Goal: Task Accomplishment & Management: Manage account settings

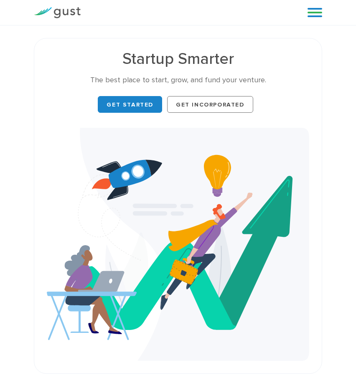
click at [318, 13] on link at bounding box center [315, 12] width 15 height 13
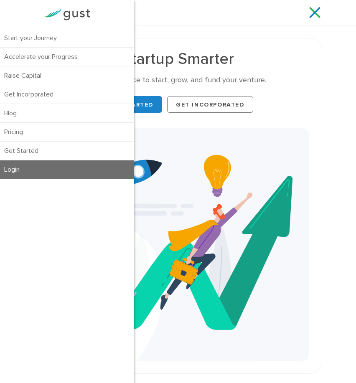
click at [32, 171] on link "Login" at bounding box center [67, 170] width 134 height 18
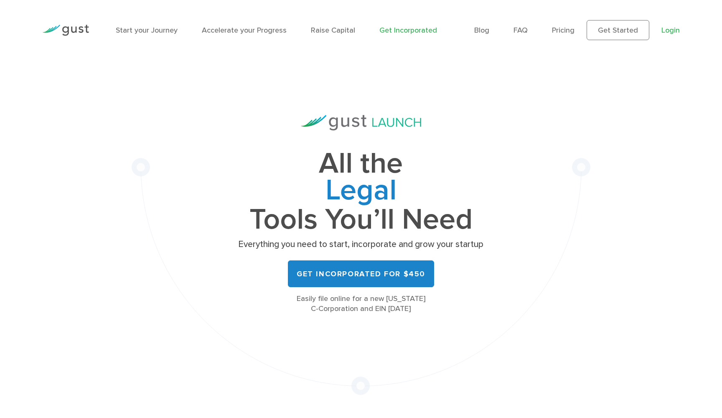
click at [678, 31] on link "Login" at bounding box center [671, 30] width 18 height 9
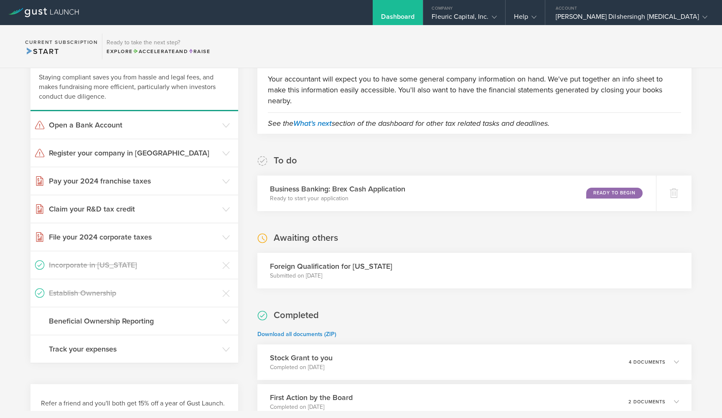
scroll to position [22, 0]
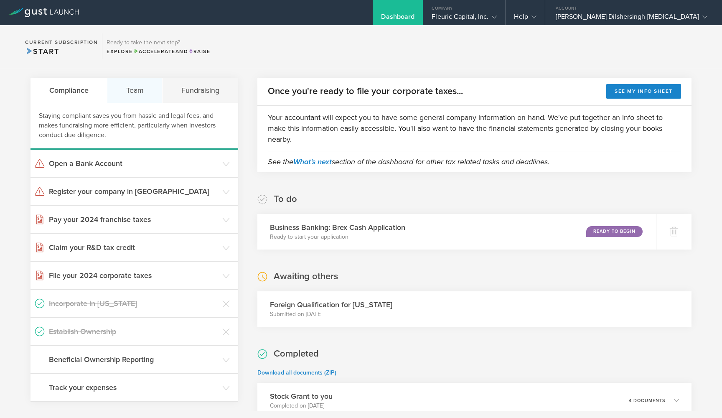
click at [140, 99] on div "Team" at bounding box center [134, 90] width 55 height 25
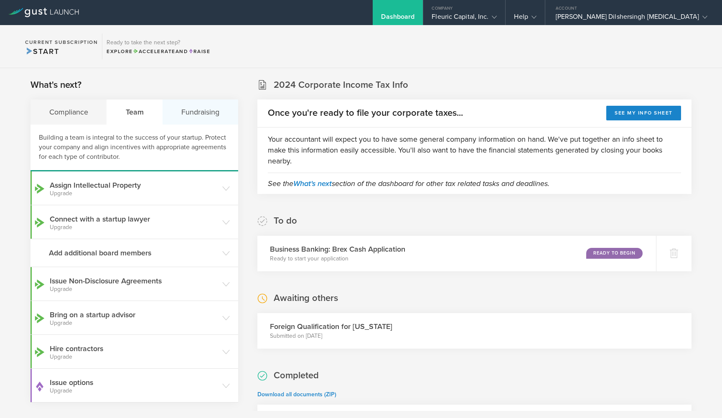
scroll to position [0, 0]
click at [79, 112] on div "Compliance" at bounding box center [69, 111] width 76 height 25
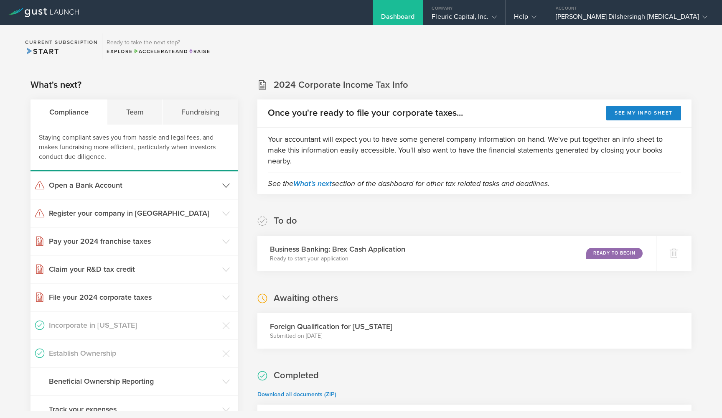
click at [232, 181] on header "Open a Bank Account" at bounding box center [135, 185] width 208 height 28
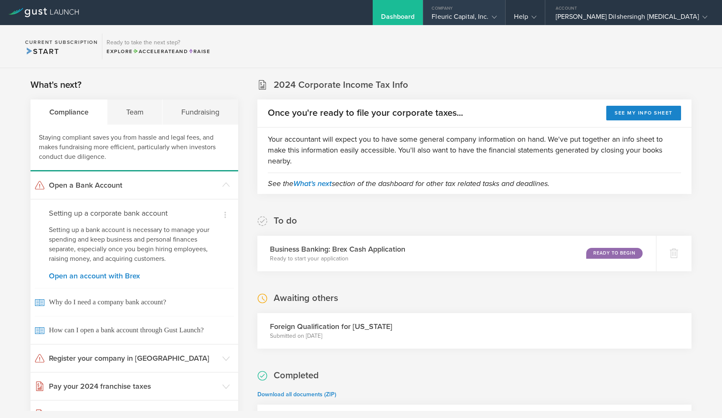
click at [356, 19] on div "Fleuric Capital, Inc." at bounding box center [464, 19] width 65 height 13
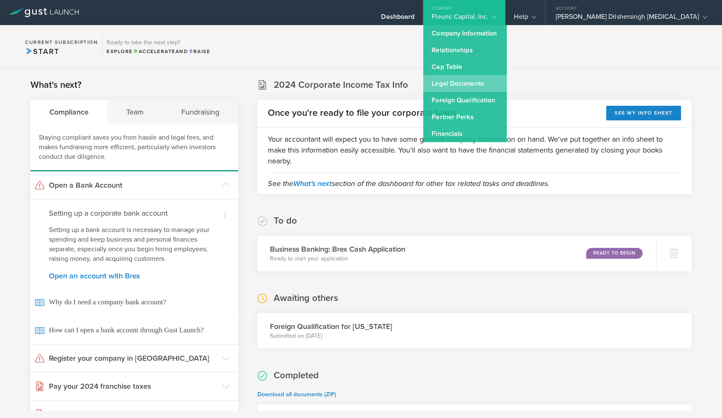
click at [356, 89] on link "Legal Documents" at bounding box center [465, 83] width 84 height 17
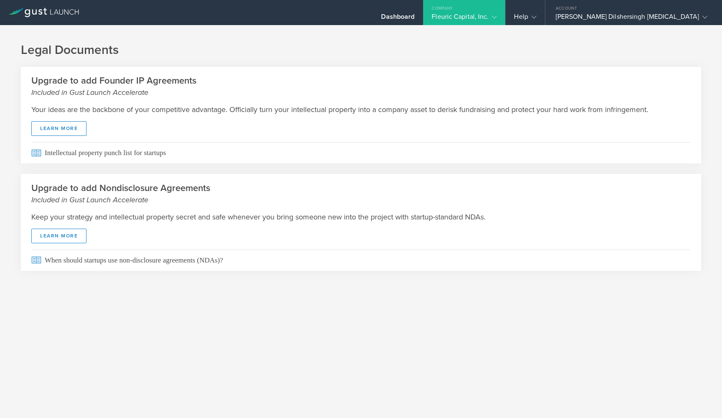
click at [356, 19] on div "Fleuric Capital, Inc." at bounding box center [464, 19] width 65 height 13
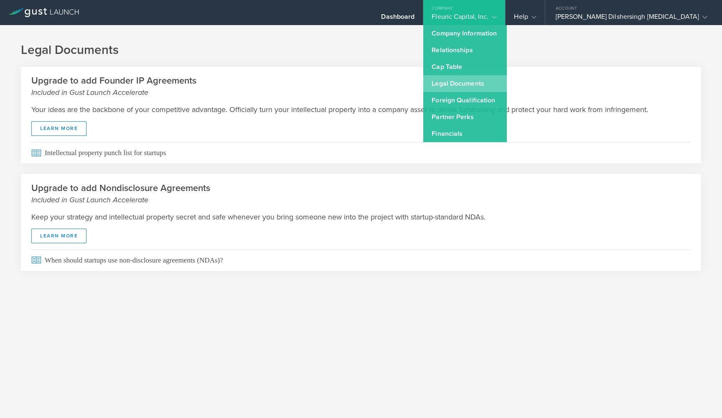
click at [356, 82] on link "Legal Documents" at bounding box center [465, 83] width 84 height 17
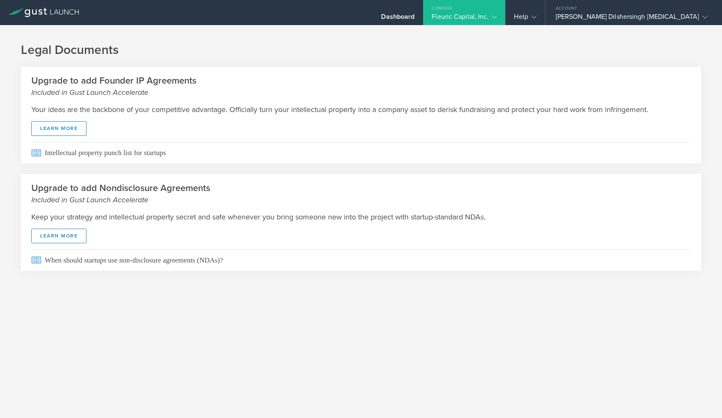
click at [356, 18] on div "Fleuric Capital, Inc." at bounding box center [464, 19] width 65 height 13
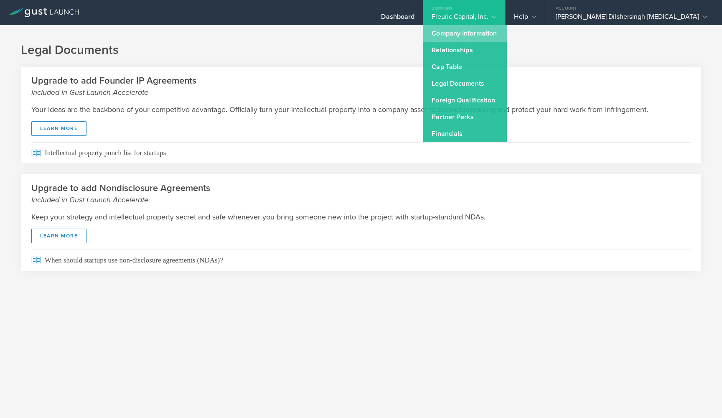
click at [356, 34] on link "Company Information" at bounding box center [465, 33] width 84 height 17
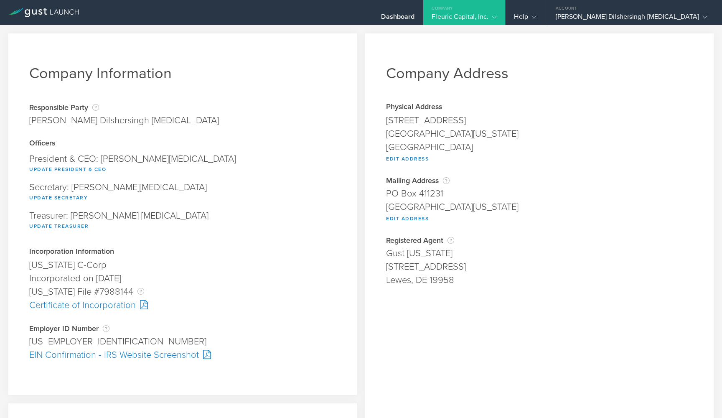
click at [36, 146] on div "Officers" at bounding box center [182, 144] width 307 height 8
click at [93, 301] on div "Certificate of Incorporation" at bounding box center [182, 304] width 307 height 13
click at [356, 299] on div "Company Address Physical Address 3553 Villero Ct. Pleasanton, California 94566 …" at bounding box center [539, 310] width 349 height 554
click at [87, 358] on div "EIN Confirmation - IRS Website Screenshot" at bounding box center [182, 354] width 307 height 13
click at [78, 171] on button "Update President & CEO" at bounding box center [67, 169] width 77 height 10
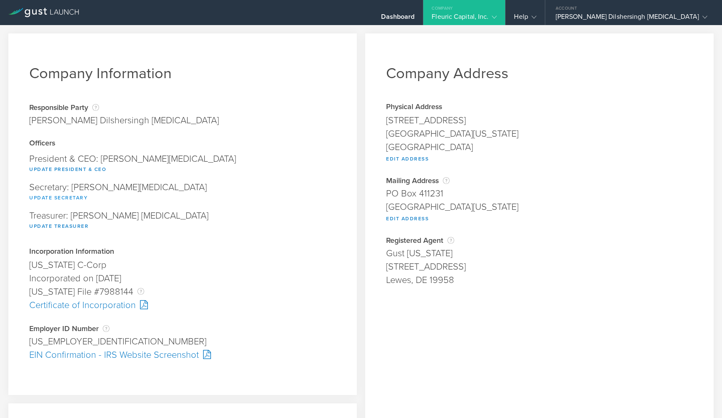
click at [59, 196] on button "Update Secretary" at bounding box center [58, 198] width 59 height 10
click at [65, 226] on button "Update Treasurer" at bounding box center [58, 226] width 59 height 10
click at [56, 227] on button "Update Treasurer" at bounding box center [58, 226] width 59 height 10
click at [250, 207] on div "Treasurer: Kunwar Dilshersingh Bal Update Treasurer" at bounding box center [182, 221] width 307 height 28
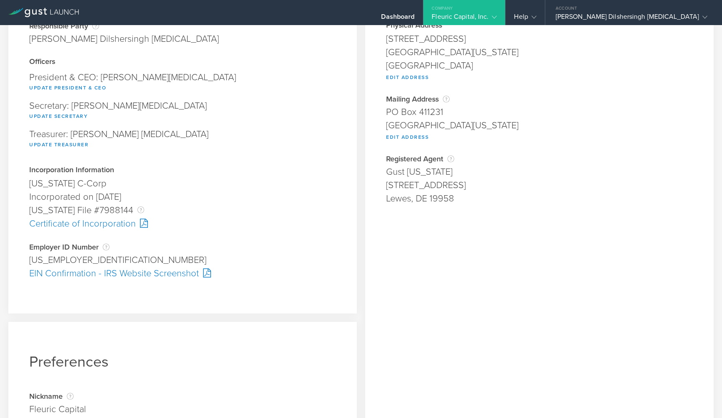
scroll to position [86, 0]
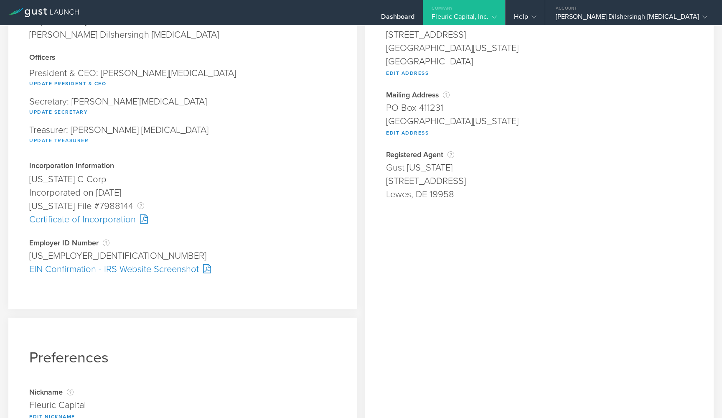
click at [80, 140] on button "Update Treasurer" at bounding box center [58, 140] width 59 height 10
click at [70, 114] on button "Update Secretary" at bounding box center [58, 112] width 59 height 10
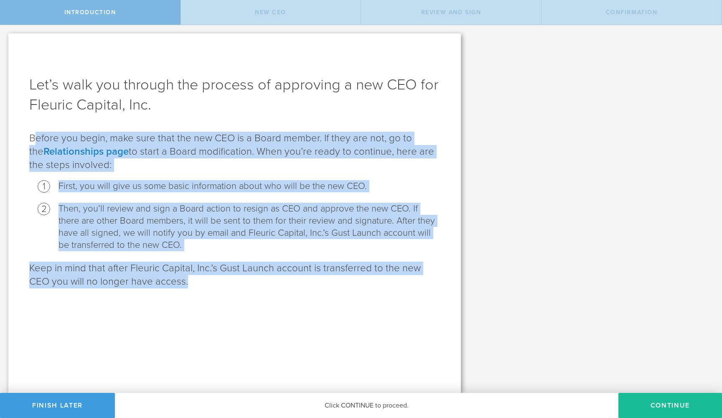
drag, startPoint x: 33, startPoint y: 141, endPoint x: 358, endPoint y: 286, distance: 355.9
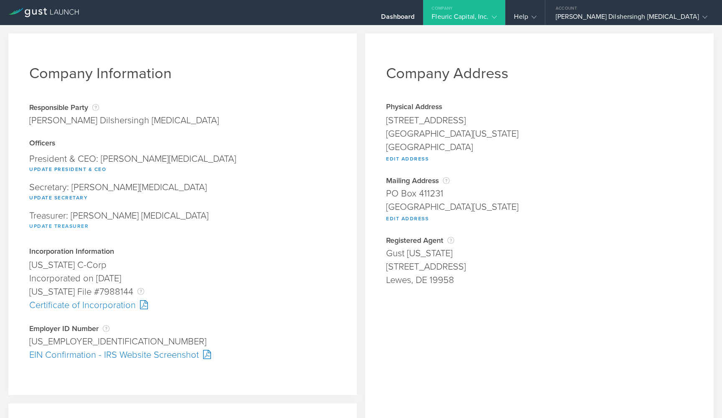
click at [68, 227] on button "Update Treasurer" at bounding box center [58, 226] width 59 height 10
click at [497, 17] on div "Fleuric Capital, Inc." at bounding box center [464, 19] width 65 height 13
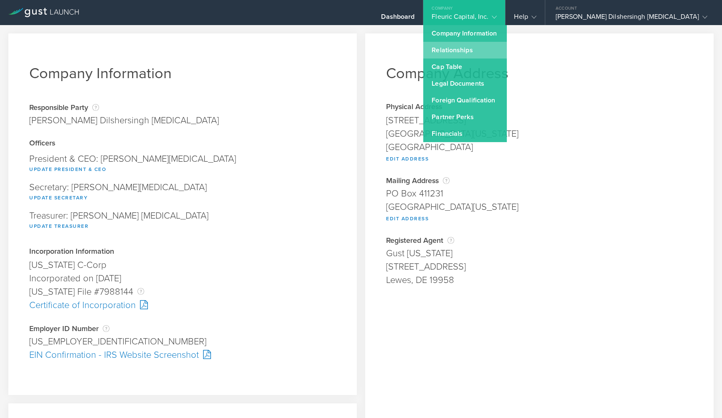
click at [507, 51] on link "Relationships" at bounding box center [465, 50] width 84 height 17
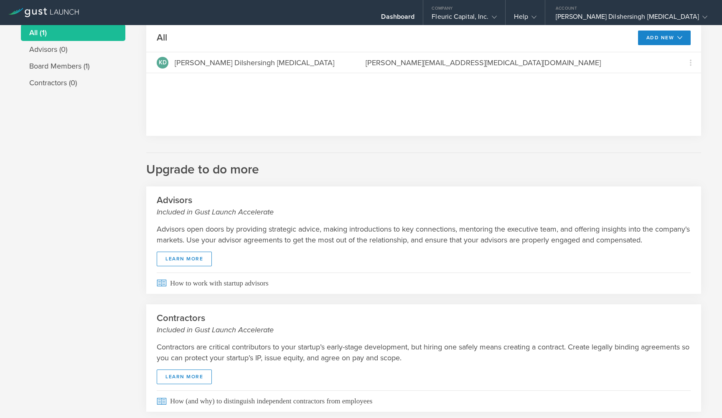
scroll to position [30, 0]
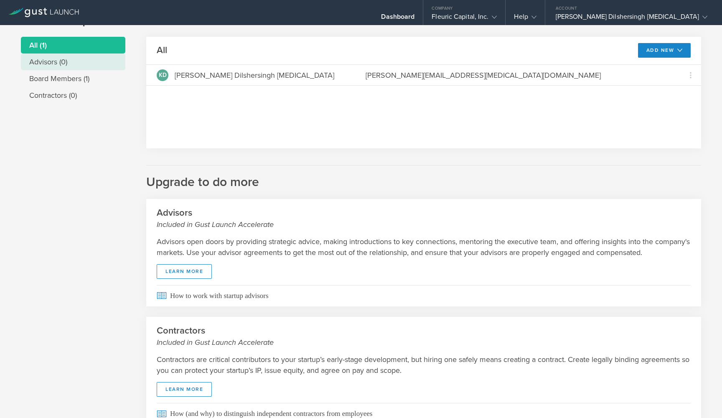
click at [51, 57] on li "Advisors (0)" at bounding box center [73, 62] width 105 height 17
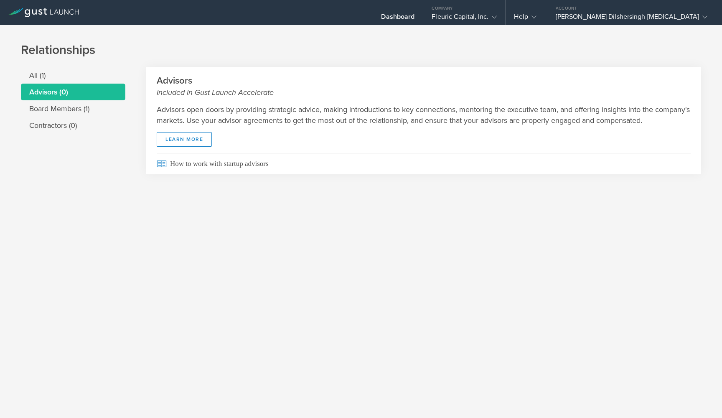
scroll to position [0, 0]
click at [59, 107] on li "Board Members (1)" at bounding box center [73, 108] width 105 height 17
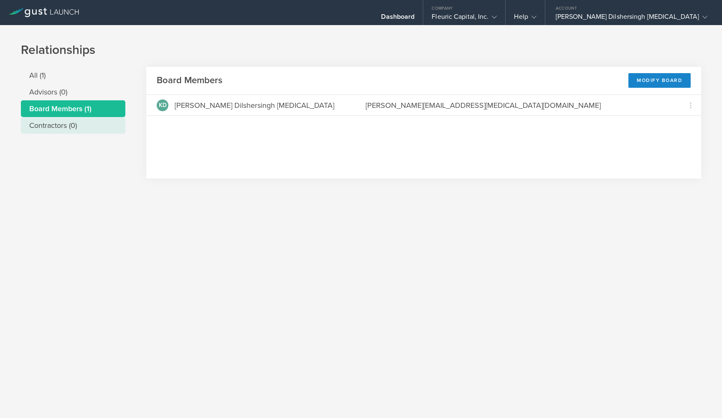
click at [60, 125] on li "Contractors (0)" at bounding box center [73, 125] width 105 height 17
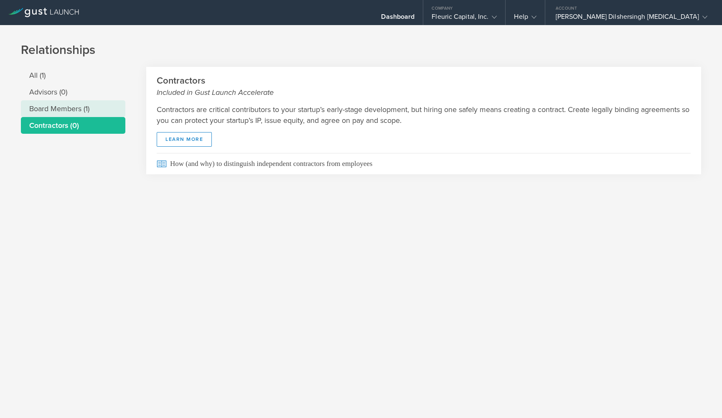
click at [67, 115] on li "Board Members (1)" at bounding box center [73, 108] width 105 height 17
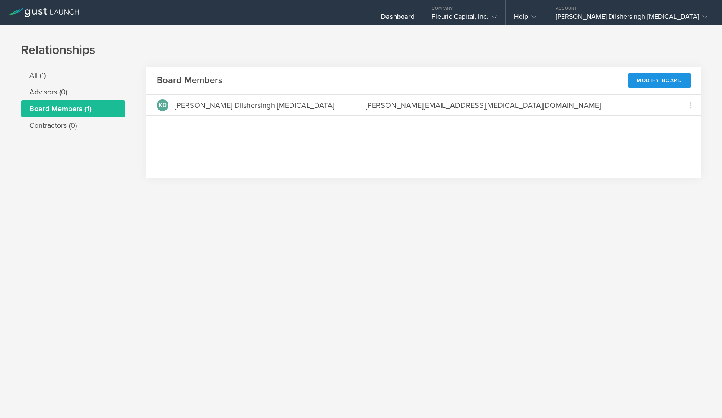
click at [660, 83] on div "Modify Board" at bounding box center [660, 80] width 62 height 15
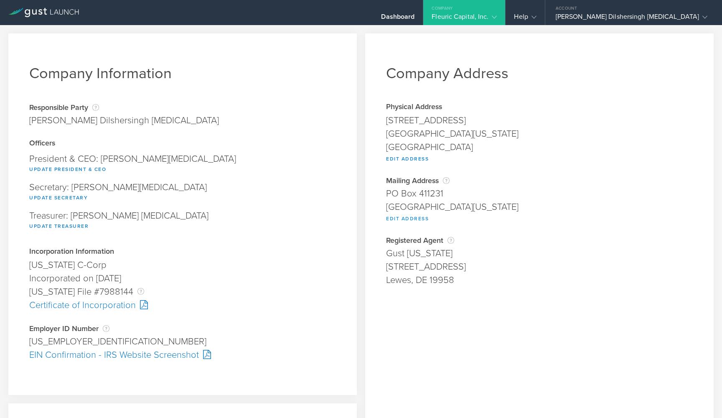
click at [407, 220] on button "Edit Address" at bounding box center [407, 219] width 43 height 10
type input "PO Box 411231"
type input "San Francisco"
select select "CA"
type input "94141"
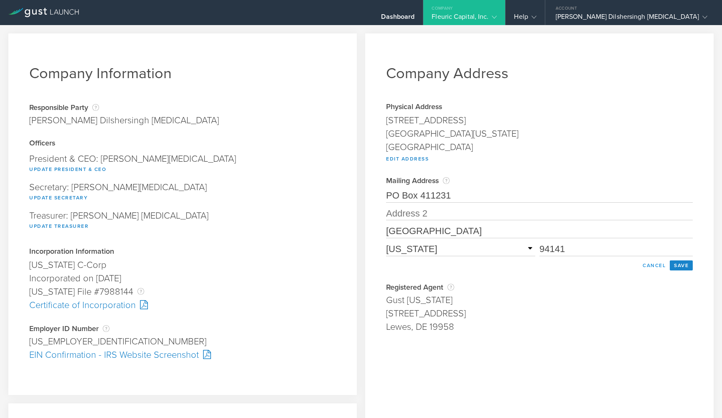
click at [660, 267] on button "Cancel" at bounding box center [654, 265] width 31 height 10
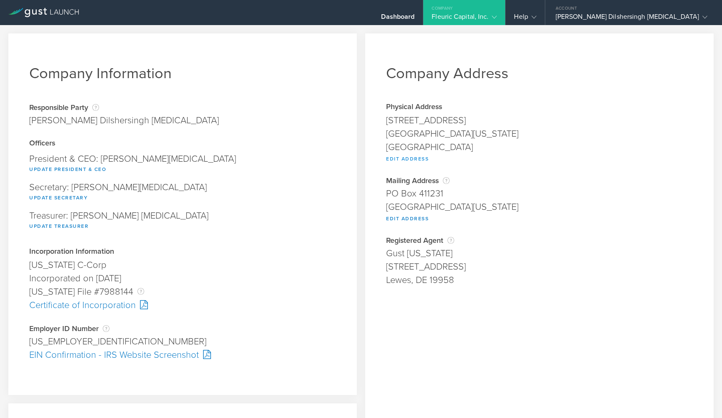
click at [413, 159] on button "Edit Address" at bounding box center [407, 159] width 43 height 10
type input "3553 Villero Ct."
type input "Pleasanton"
select select "CA"
type input "94566"
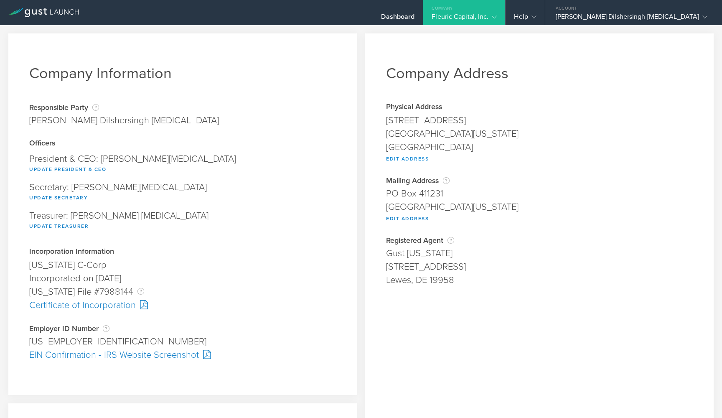
type input "United States of America"
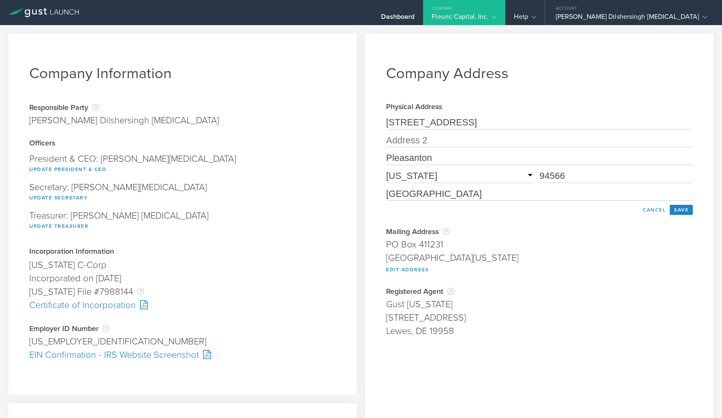
click at [658, 211] on button "Cancel" at bounding box center [654, 210] width 31 height 10
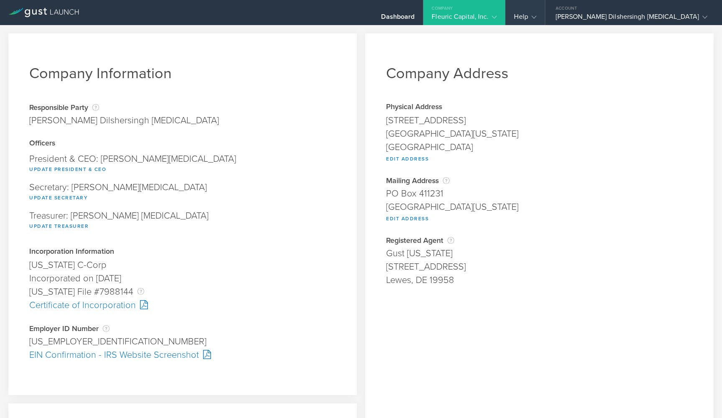
click at [536, 18] on div "Help" at bounding box center [525, 19] width 22 height 13
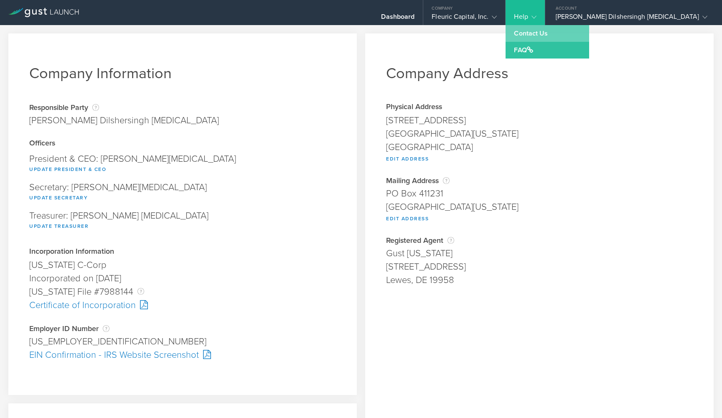
click at [589, 30] on link "Contact Us" at bounding box center [548, 33] width 84 height 17
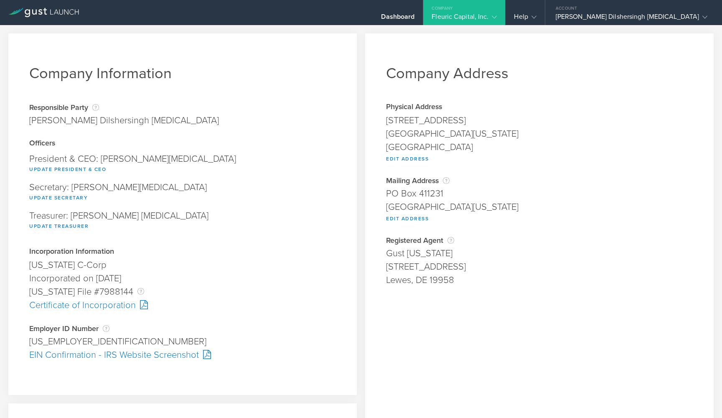
click at [497, 18] on icon at bounding box center [494, 17] width 5 height 5
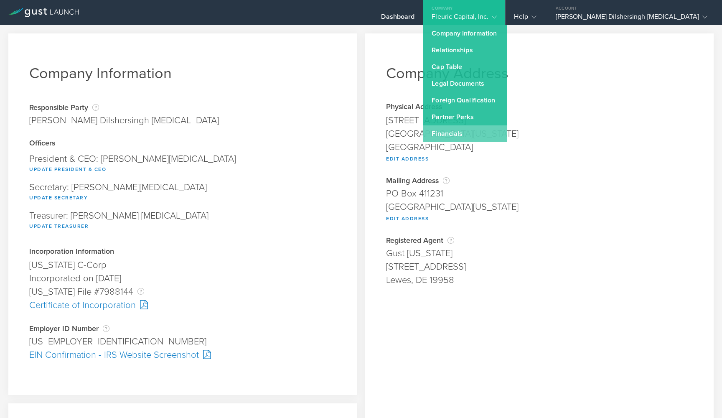
click at [507, 133] on link "Financials" at bounding box center [465, 133] width 84 height 17
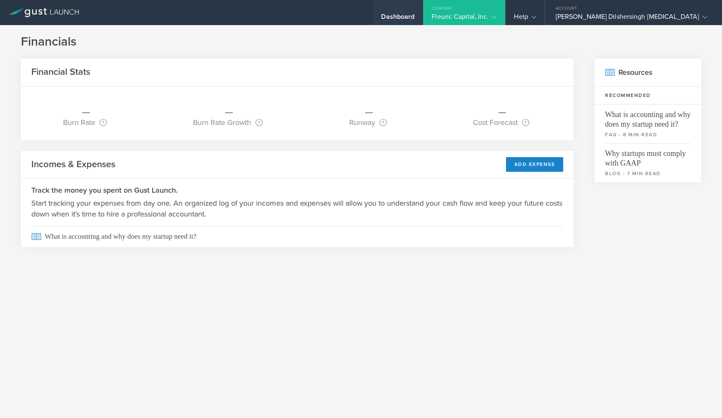
click at [415, 15] on div "Dashboard" at bounding box center [397, 19] width 33 height 13
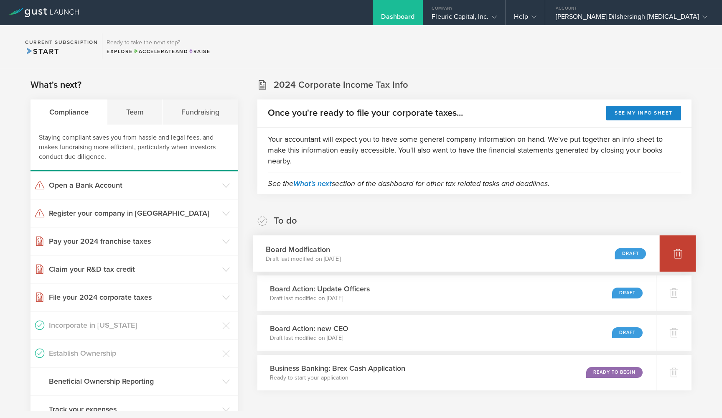
click at [676, 259] on div at bounding box center [678, 253] width 36 height 36
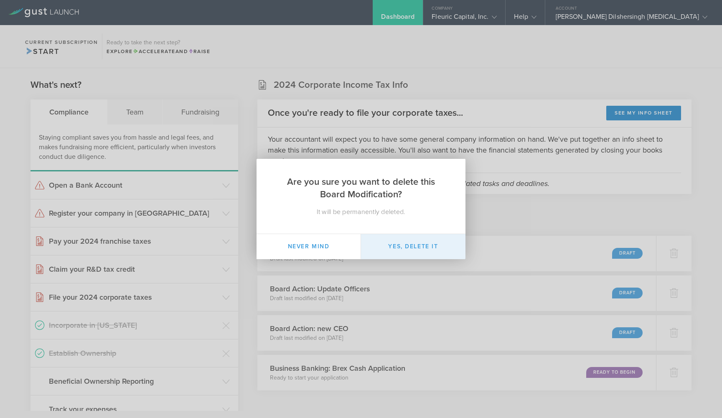
click at [405, 246] on button "Yes, delete it" at bounding box center [413, 246] width 105 height 25
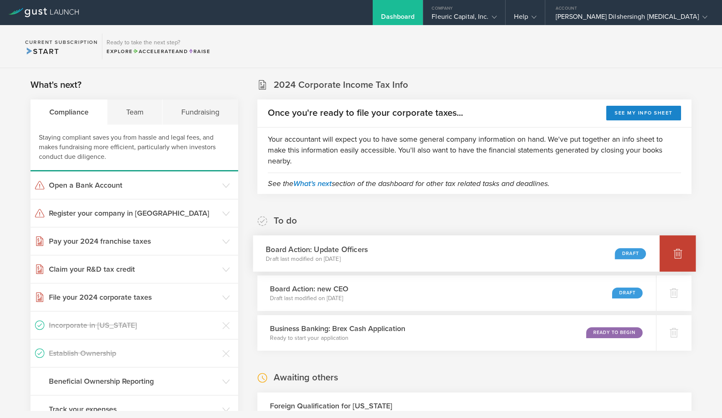
click at [678, 252] on icon at bounding box center [678, 254] width 9 height 8
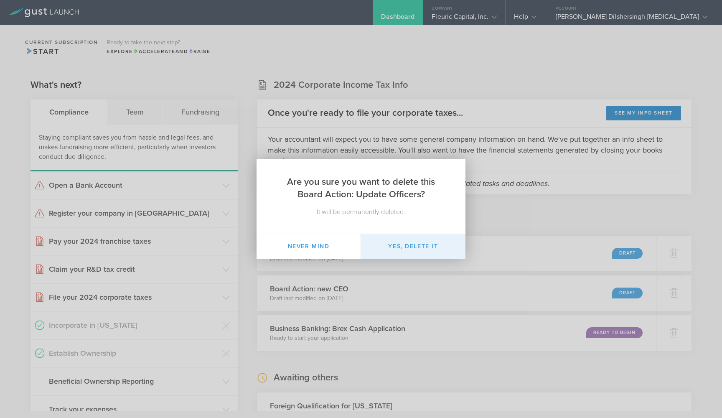
click at [442, 245] on button "Yes, delete it" at bounding box center [413, 246] width 105 height 25
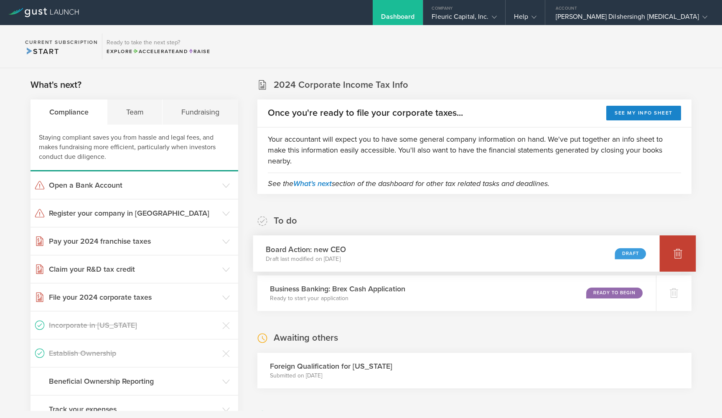
click at [681, 251] on icon at bounding box center [678, 254] width 9 height 8
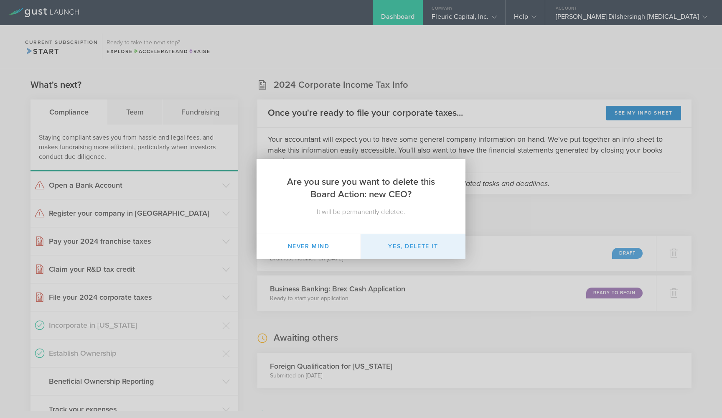
click at [442, 244] on button "Yes, delete it" at bounding box center [413, 246] width 105 height 25
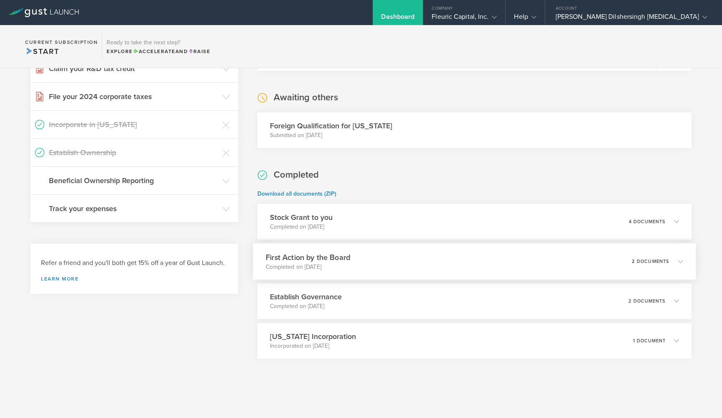
scroll to position [201, 0]
click at [446, 226] on div "Stock Grant to you Completed on Sep 20, 2020 4 documents" at bounding box center [474, 222] width 443 height 36
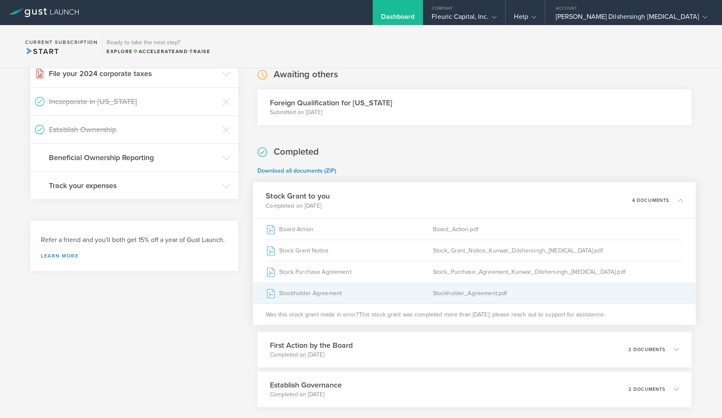
scroll to position [227, 0]
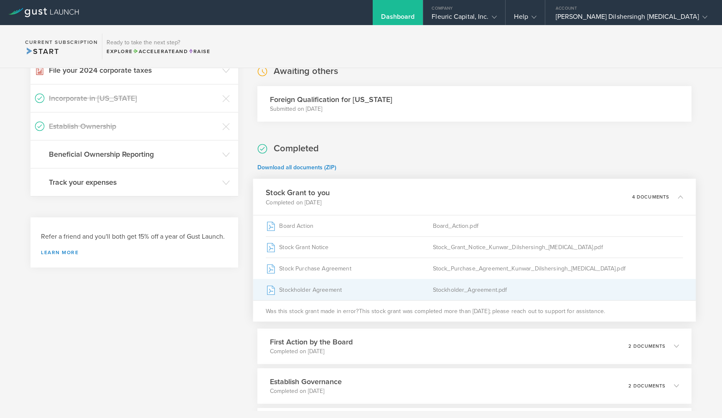
click at [368, 293] on div "Stockholder Agreement" at bounding box center [349, 289] width 167 height 21
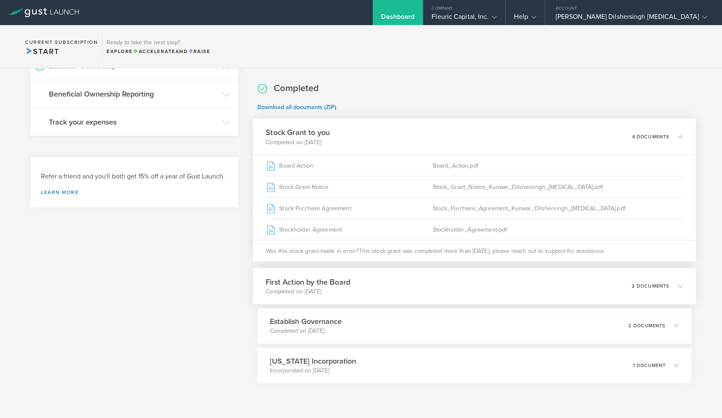
click at [603, 291] on div "First Action by the Board Completed on Sep 14, 2020 2 documents" at bounding box center [474, 286] width 443 height 36
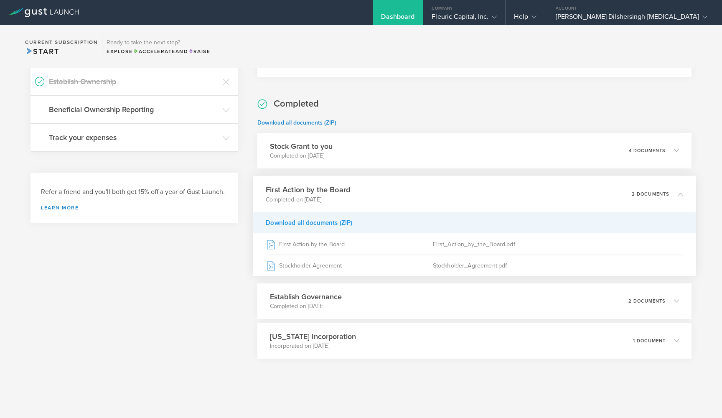
scroll to position [207, 0]
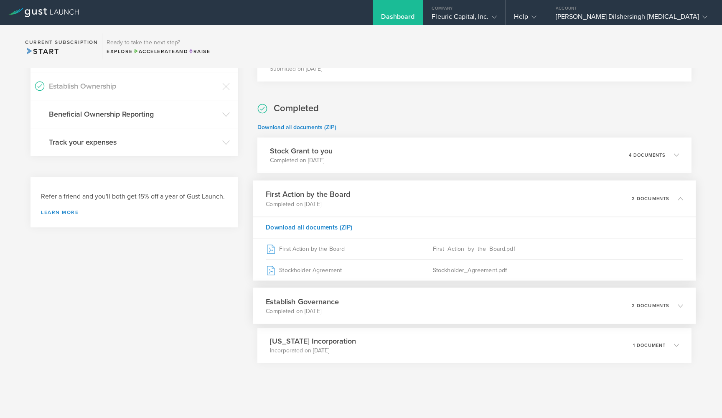
click at [556, 309] on div "Establish Governance Completed on Sep 14, 2020 2 documents" at bounding box center [474, 306] width 443 height 36
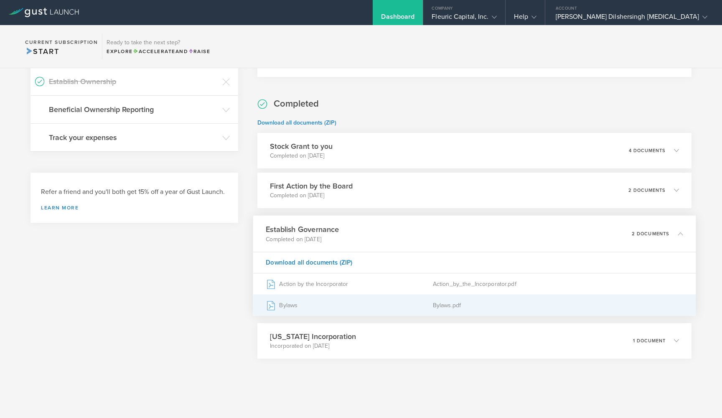
scroll to position [272, 0]
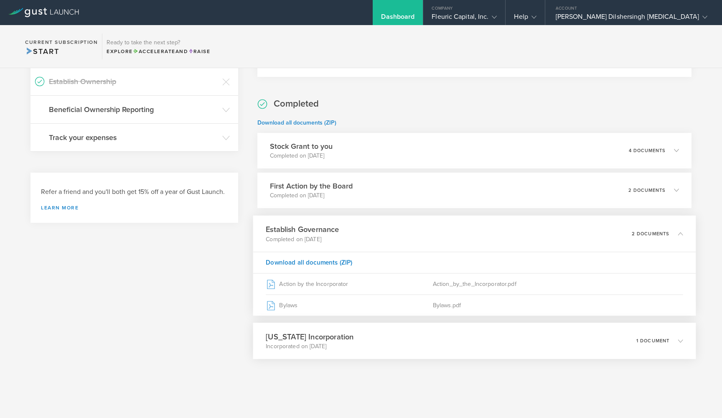
click at [320, 347] on p "Incorporated on May 26, 2020" at bounding box center [310, 346] width 88 height 8
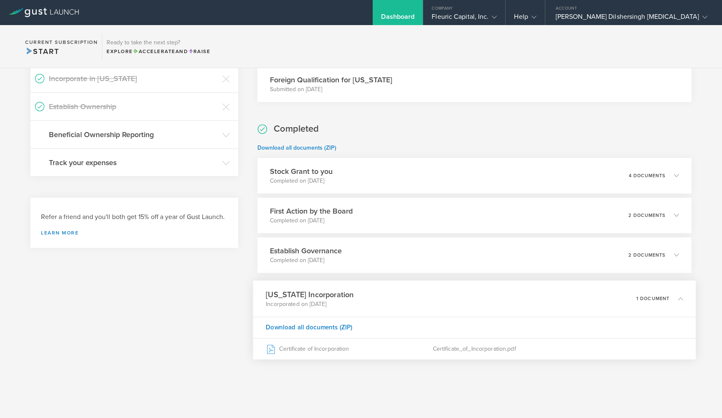
scroll to position [209, 0]
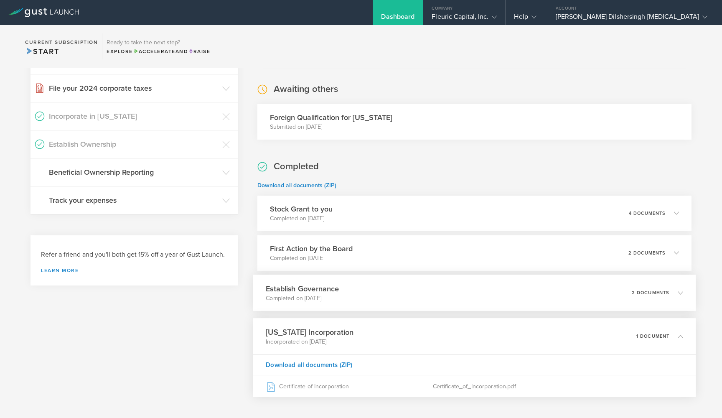
click at [308, 303] on div "Establish Governance Completed on Sep 14, 2020 2 documents" at bounding box center [474, 293] width 443 height 36
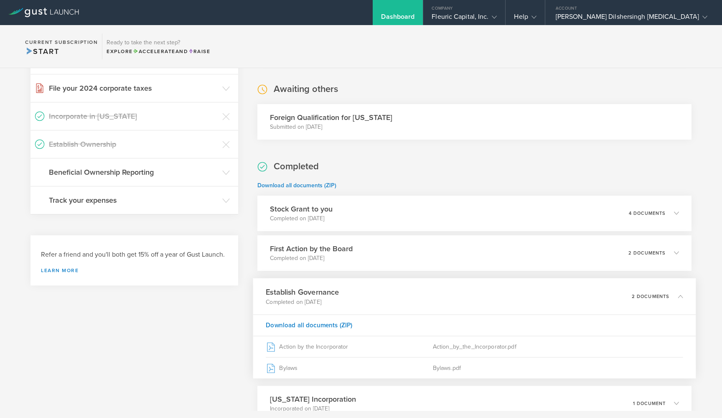
scroll to position [205, 0]
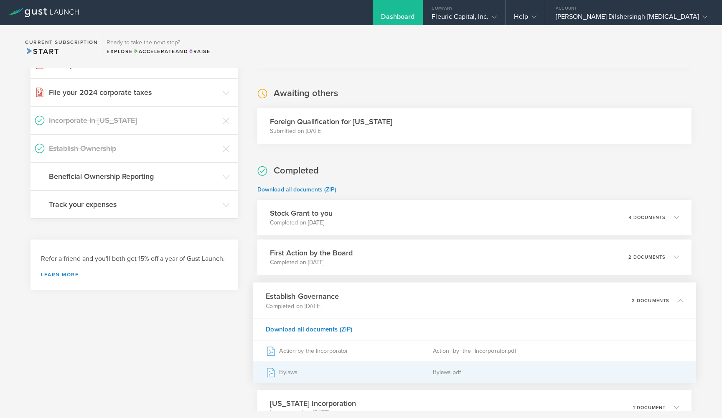
click at [289, 372] on div "Bylaws" at bounding box center [349, 372] width 167 height 21
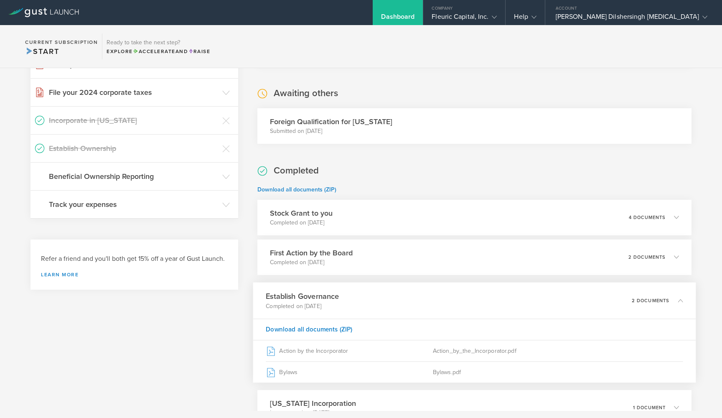
click at [545, 119] on div "Foreign Qualification for California Submitted on Sep 14, 2020" at bounding box center [474, 126] width 434 height 36
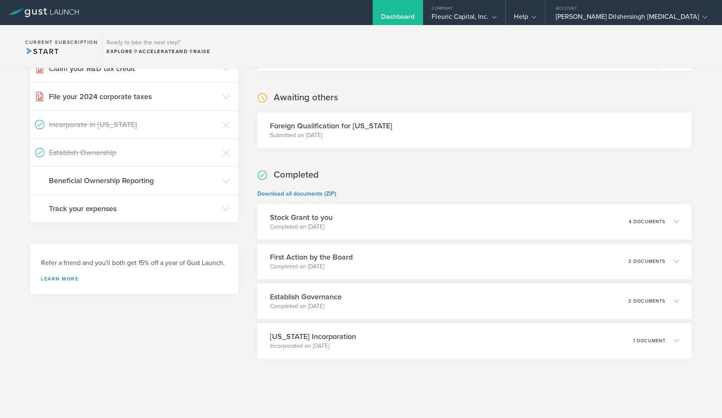
scroll to position [201, 0]
click at [323, 134] on p "Submitted on Sep 14, 2020" at bounding box center [331, 135] width 122 height 8
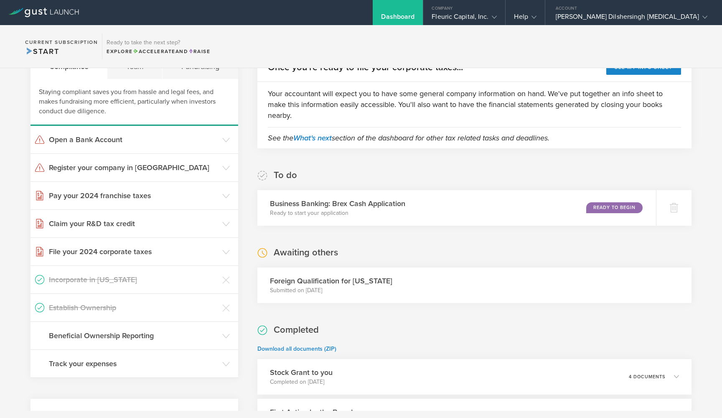
scroll to position [30, 0]
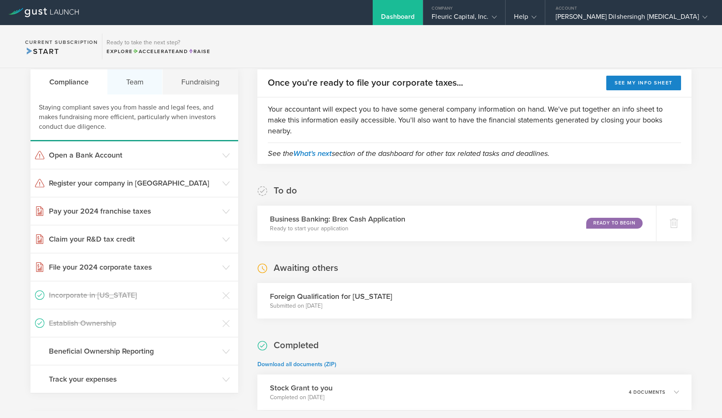
click at [135, 86] on div "Team" at bounding box center [134, 81] width 55 height 25
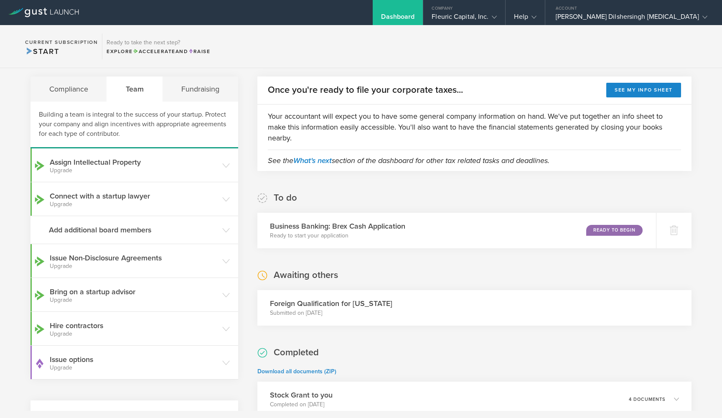
scroll to position [18, 0]
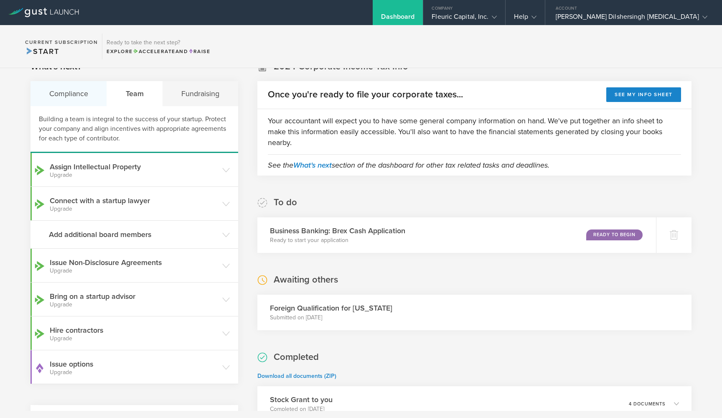
click at [74, 96] on div "Compliance" at bounding box center [69, 93] width 76 height 25
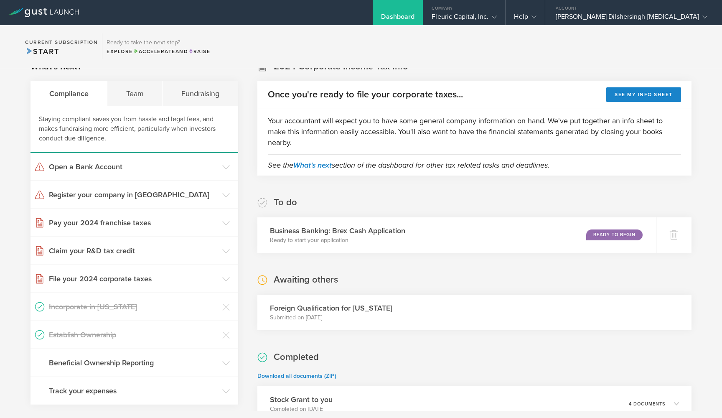
click at [315, 304] on h3 "Foreign Qualification for California" at bounding box center [331, 308] width 122 height 11
click at [312, 311] on h3 "Foreign Qualification for California" at bounding box center [331, 308] width 122 height 11
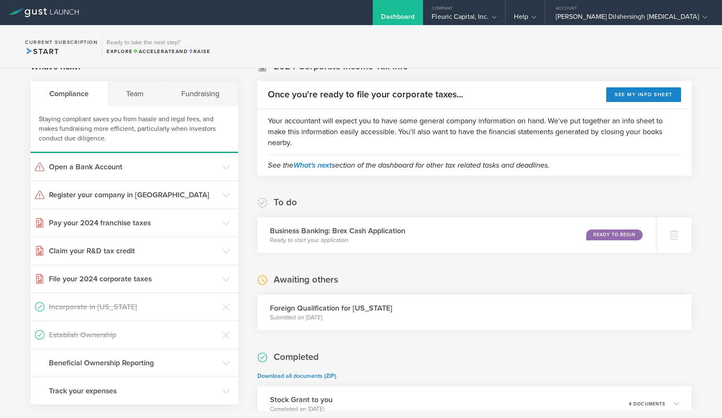
click at [313, 319] on p "Submitted on Sep 14, 2020" at bounding box center [331, 318] width 122 height 8
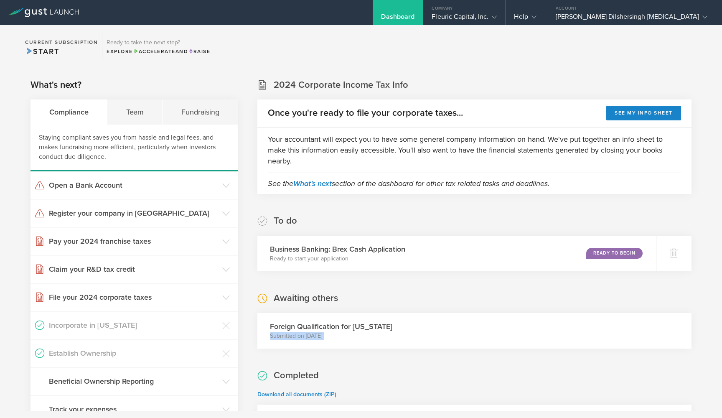
scroll to position [0, 0]
click at [497, 20] on div "Fleuric Capital, Inc." at bounding box center [464, 19] width 65 height 13
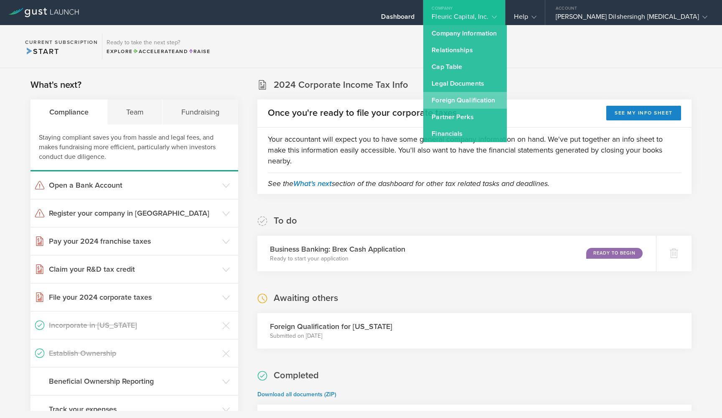
click at [507, 104] on link "Foreign Qualification" at bounding box center [465, 100] width 84 height 17
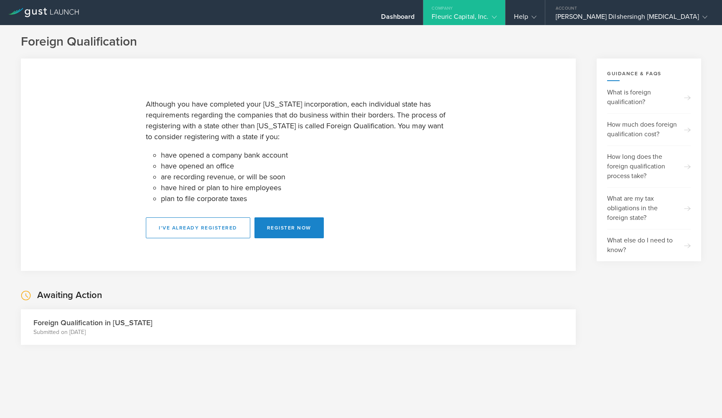
click at [113, 329] on p "Submitted on September 15, 2020" at bounding box center [92, 332] width 119 height 8
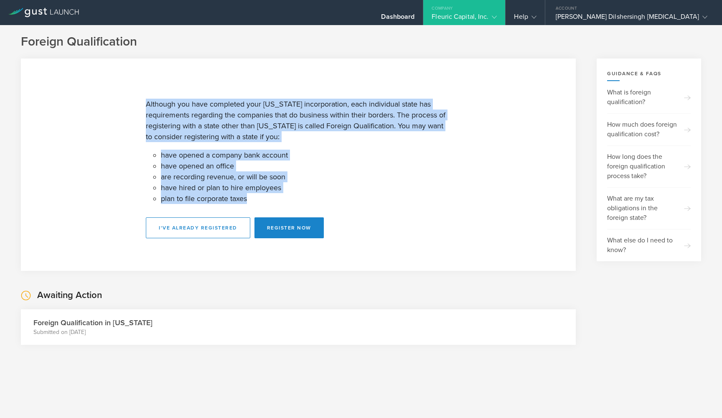
drag, startPoint x: 147, startPoint y: 103, endPoint x: 413, endPoint y: 194, distance: 281.0
click at [413, 194] on div "Although you have completed your Delaware incorporation, each individual state …" at bounding box center [298, 164] width 305 height 147
click at [413, 194] on li "plan to file corporate taxes" at bounding box center [306, 198] width 290 height 11
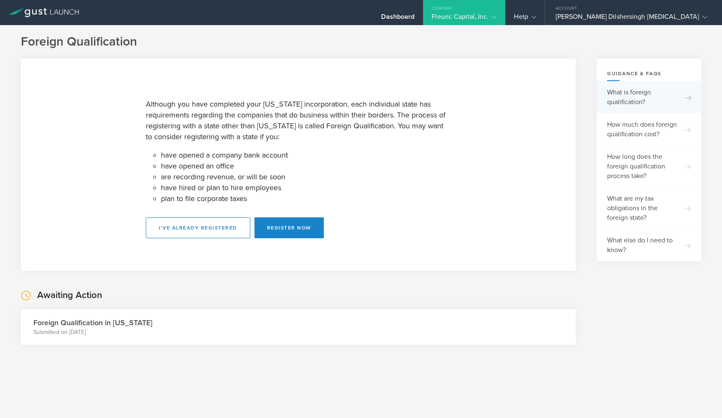
click at [653, 102] on div "What is foreign qualification?" at bounding box center [649, 97] width 84 height 32
click at [56, 331] on p "Submitted on September 15, 2020" at bounding box center [92, 332] width 119 height 8
click at [98, 317] on h3 "Foreign Qualification in California" at bounding box center [92, 322] width 119 height 11
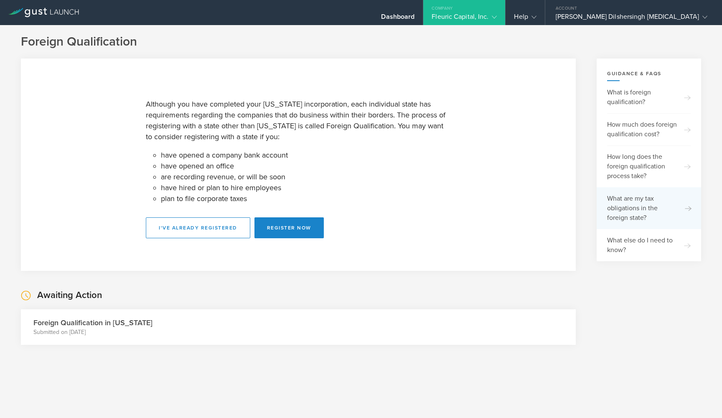
click at [622, 193] on div "What are my tax obligations in the foreign state?" at bounding box center [649, 208] width 84 height 42
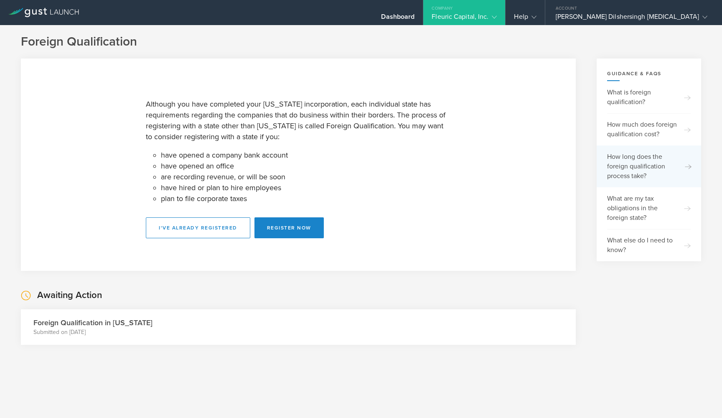
click at [675, 164] on div "How long does the foreign qualification process take?" at bounding box center [649, 166] width 84 height 42
click at [80, 328] on h3 "Foreign Qualification in California" at bounding box center [92, 322] width 119 height 11
click at [23, 295] on circle at bounding box center [25, 295] width 9 height 9
click at [51, 317] on h3 "Foreign Qualification in California" at bounding box center [92, 322] width 119 height 11
click at [51, 328] on h3 "Foreign Qualification in California" at bounding box center [92, 322] width 119 height 11
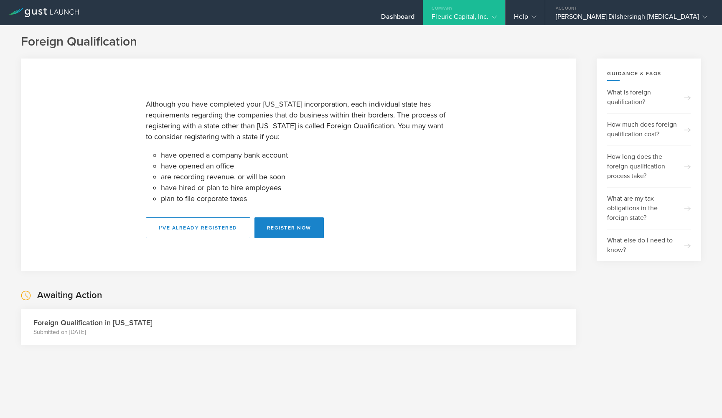
click at [51, 328] on h3 "Foreign Qualification in California" at bounding box center [92, 322] width 119 height 11
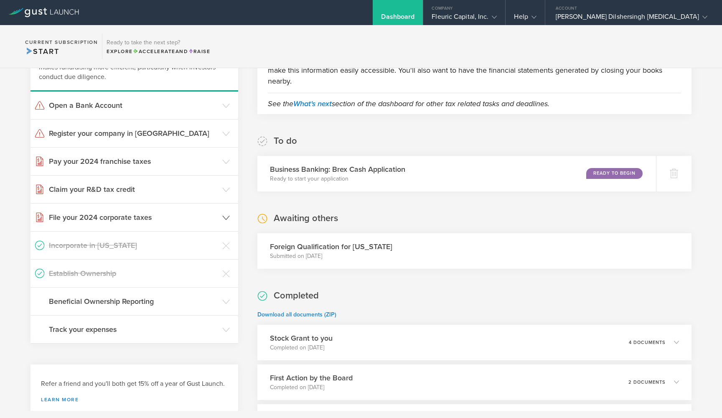
scroll to position [80, 0]
click at [195, 279] on header "Establish Ownership" at bounding box center [135, 273] width 208 height 28
click at [136, 271] on h3 "Establish Ownership" at bounding box center [133, 273] width 169 height 11
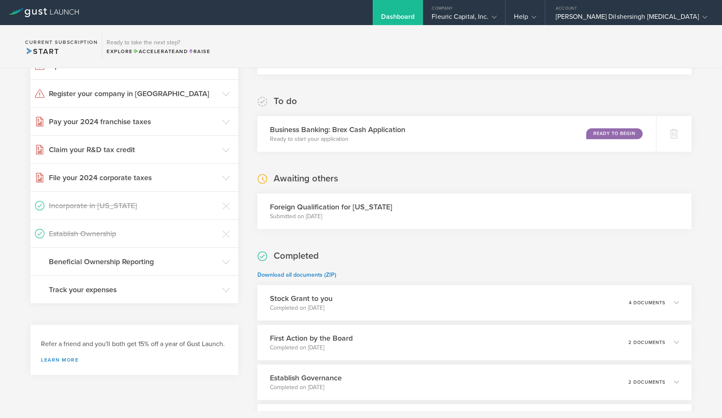
scroll to position [148, 0]
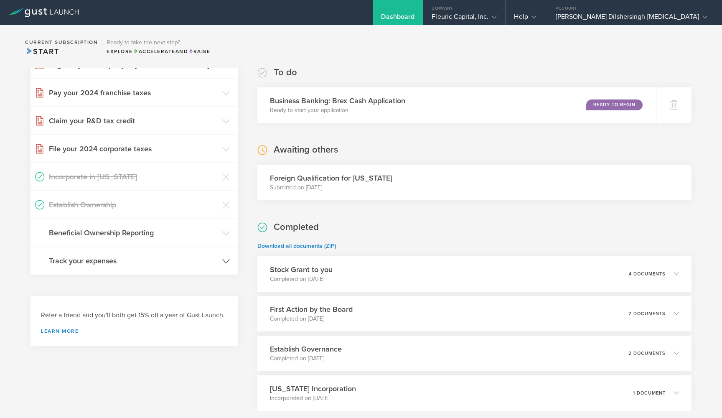
click at [119, 265] on h3 "Track your expenses" at bounding box center [133, 260] width 169 height 11
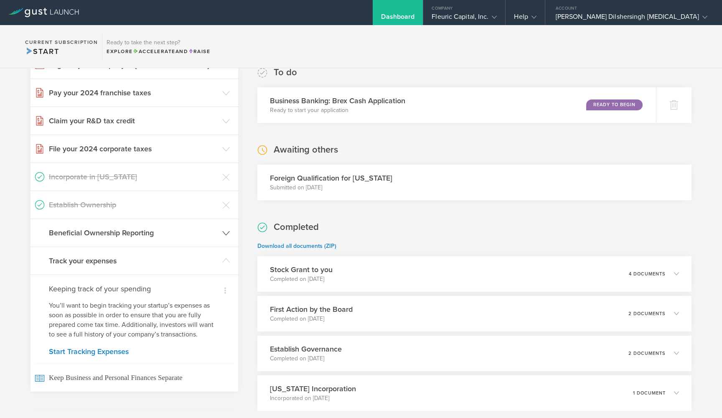
click at [163, 232] on h3 "Beneficial Ownership Reporting" at bounding box center [133, 232] width 169 height 11
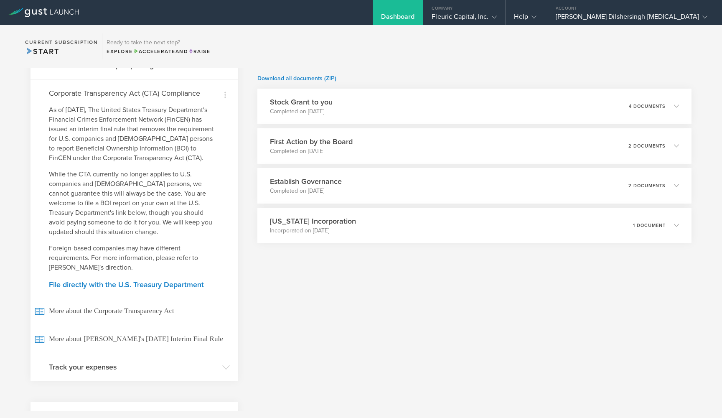
scroll to position [285, 0]
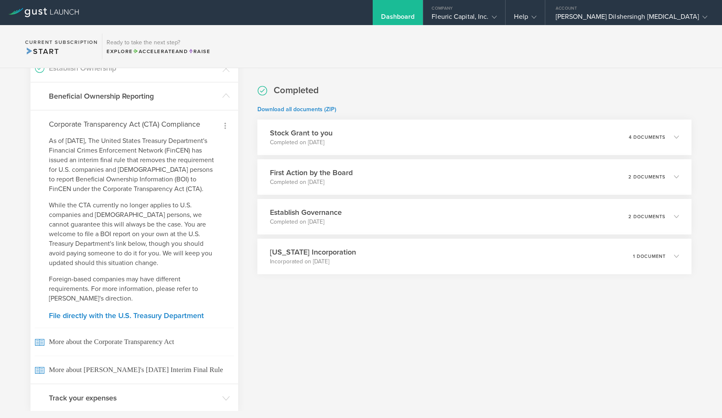
click at [220, 127] on icon at bounding box center [225, 126] width 10 height 10
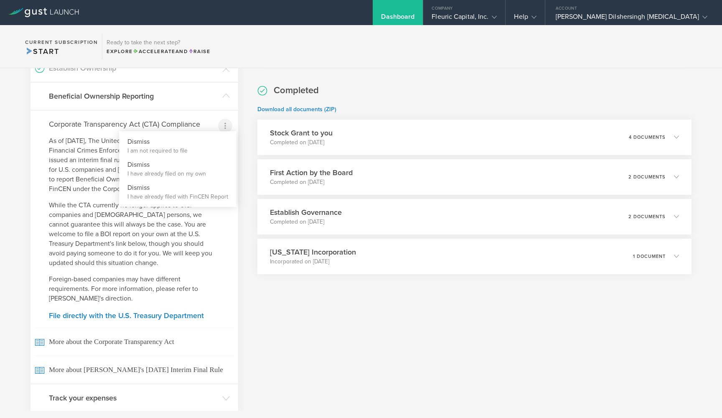
click at [202, 123] on div at bounding box center [361, 209] width 722 height 418
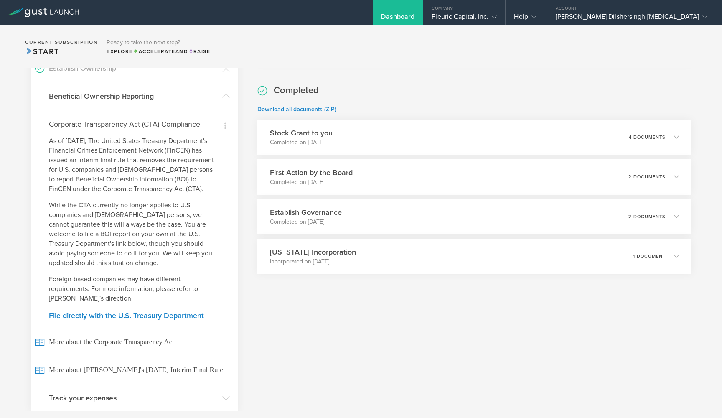
click at [184, 123] on h4 "Corporate Transparency Act (CTA) Compliance" at bounding box center [134, 124] width 171 height 11
click at [645, 209] on div "Establish Governance Completed on Sep 14, 2020 2 documents" at bounding box center [474, 217] width 443 height 36
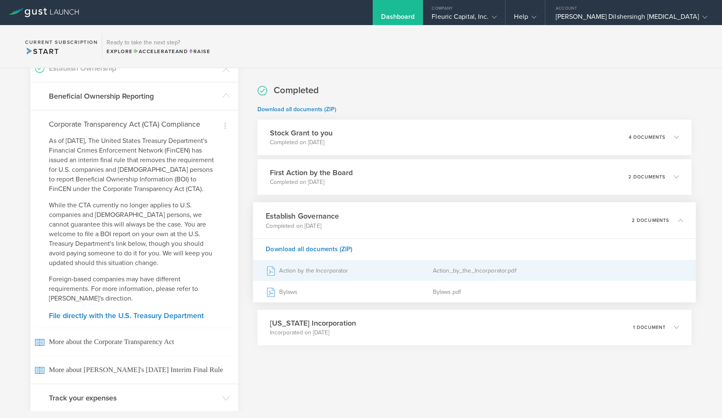
click at [461, 273] on div "Action_by_the_Incorporator.pdf" at bounding box center [558, 270] width 250 height 21
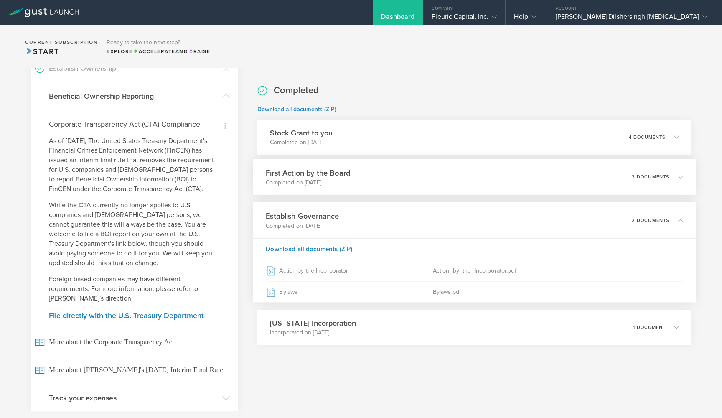
click at [392, 182] on div "First Action by the Board Completed on Sep 14, 2020 2 documents" at bounding box center [474, 177] width 443 height 36
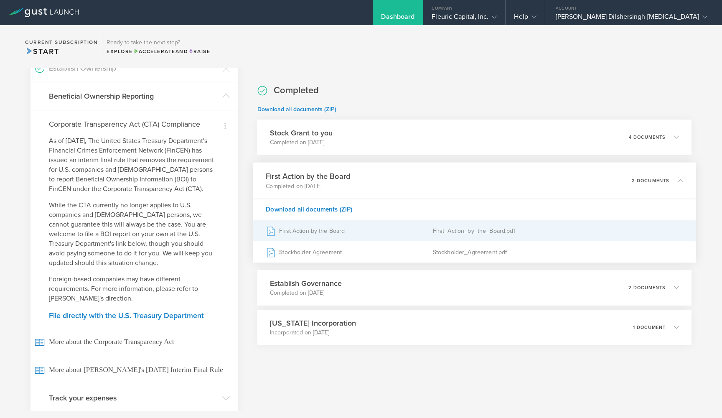
click at [338, 228] on div "First Action by the Board" at bounding box center [349, 230] width 167 height 21
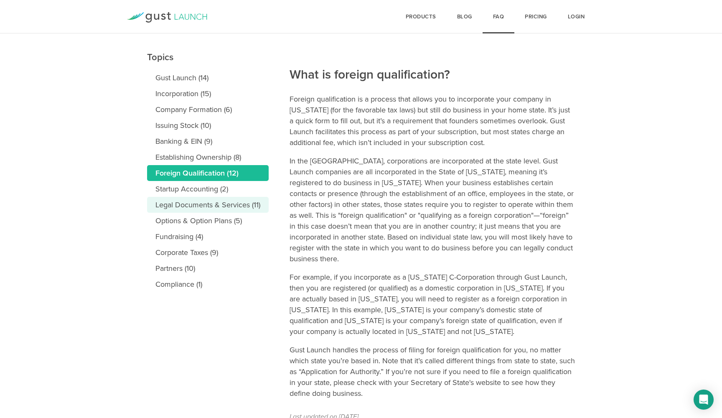
scroll to position [81, 0]
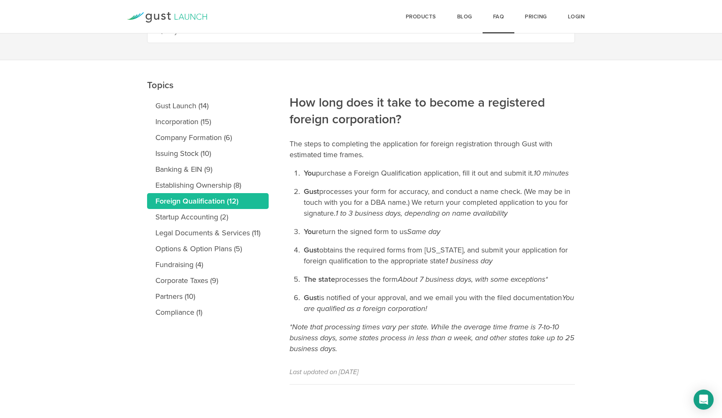
scroll to position [65, 0]
